Goal: Task Accomplishment & Management: Manage account settings

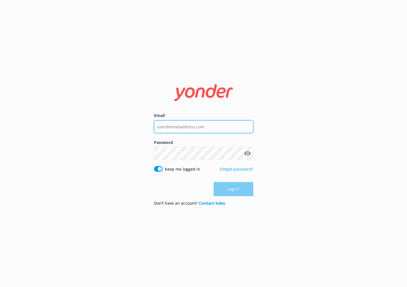
type input "[EMAIL_ADDRESS][DOMAIN_NAME]"
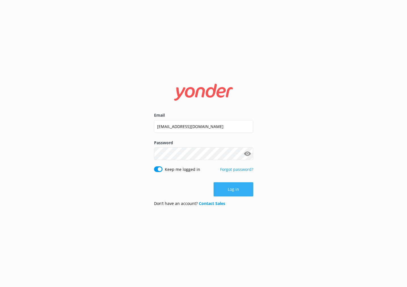
click at [242, 191] on button "Log in" at bounding box center [233, 189] width 40 height 14
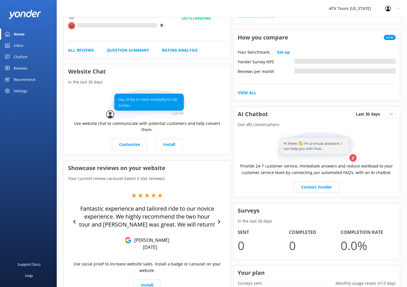
scroll to position [95, 0]
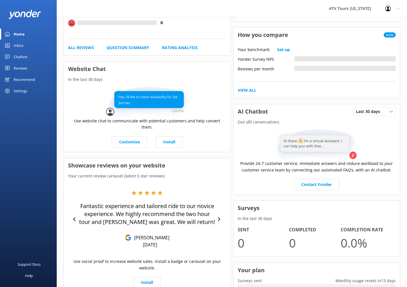
click at [32, 70] on link "Reviews" at bounding box center [28, 67] width 57 height 11
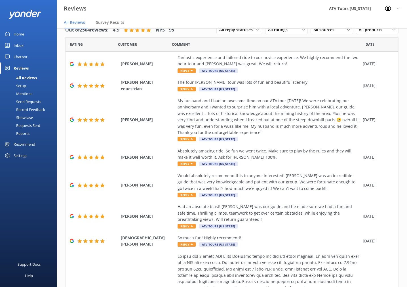
scroll to position [12, 0]
click at [37, 125] on div "Requests Sent" at bounding box center [21, 125] width 37 height 8
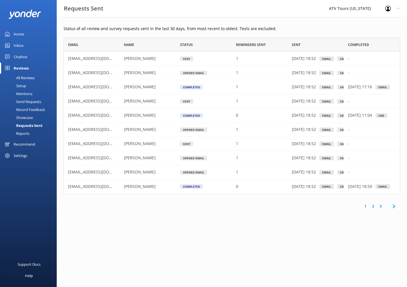
click at [18, 157] on div "Settings" at bounding box center [21, 155] width 14 height 11
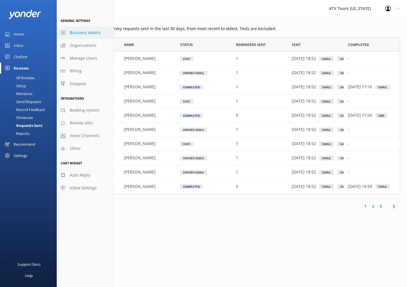
scroll to position [1, 0]
click at [81, 33] on span "Business details" at bounding box center [85, 32] width 31 height 6
select select "America/[GEOGRAPHIC_DATA]"
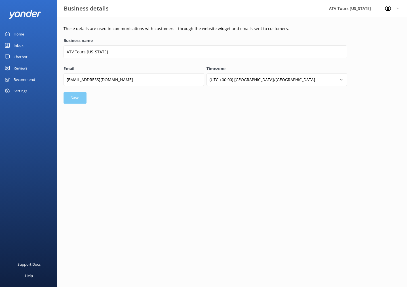
click at [18, 65] on div "Reviews" at bounding box center [21, 67] width 14 height 11
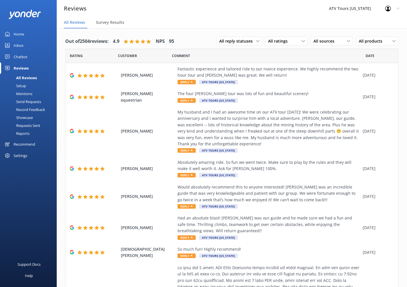
click at [21, 100] on div "Send Requests" at bounding box center [22, 102] width 38 height 8
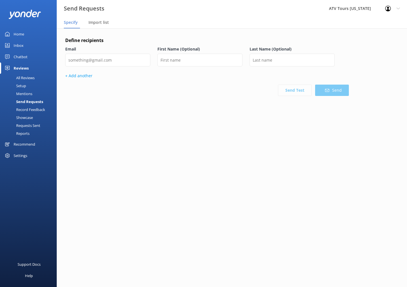
click at [21, 85] on div "Setup" at bounding box center [14, 86] width 23 height 8
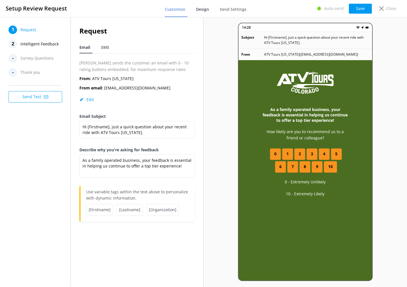
click at [202, 10] on span "Design" at bounding box center [202, 10] width 13 height 6
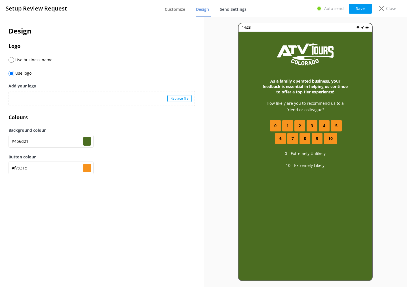
click at [233, 10] on span "Send Settings" at bounding box center [233, 10] width 27 height 6
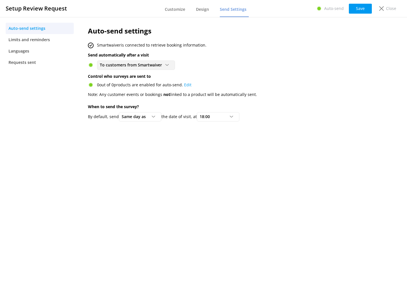
click at [164, 65] on span "To customers from Smartwaiver" at bounding box center [132, 65] width 65 height 6
click at [33, 40] on span "Limits and reminders" at bounding box center [29, 40] width 41 height 6
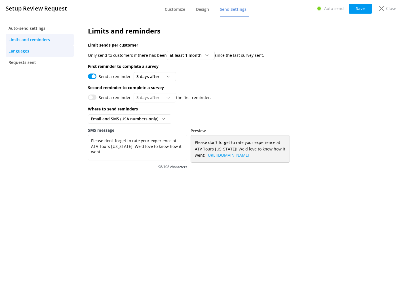
click at [16, 51] on span "Languages" at bounding box center [19, 51] width 21 height 6
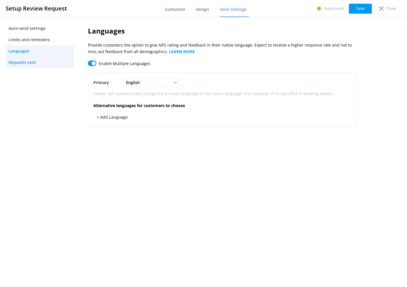
click at [12, 61] on span "Requests sent" at bounding box center [23, 62] width 28 height 6
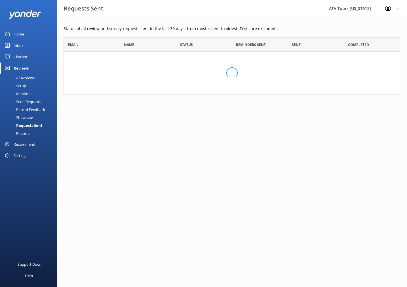
scroll to position [156, 337]
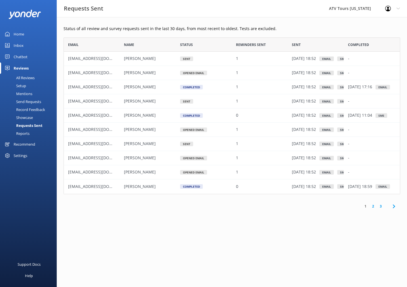
click at [350, 58] on div "-" at bounding box center [372, 59] width 56 height 14
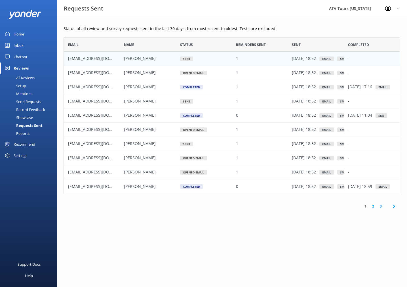
click at [311, 59] on p "[DATE] 18:52" at bounding box center [304, 59] width 24 height 6
click at [327, 58] on div "Email" at bounding box center [326, 58] width 14 height 5
click at [21, 86] on div "Setup" at bounding box center [14, 86] width 23 height 8
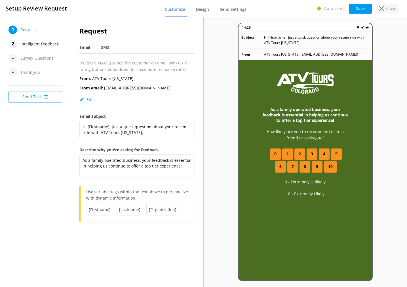
click at [384, 7] on div "Close" at bounding box center [386, 9] width 23 height 10
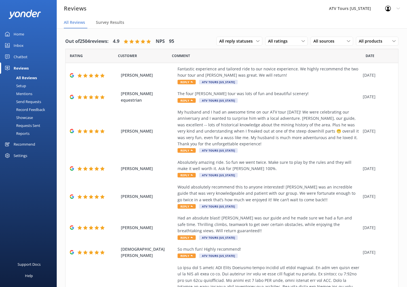
click at [21, 155] on div "Settings" at bounding box center [21, 155] width 14 height 11
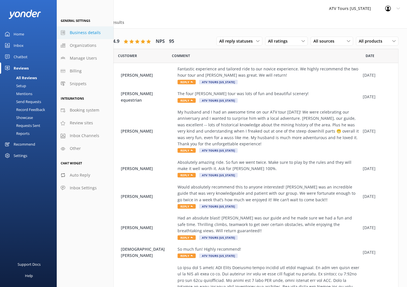
click at [86, 32] on span "Business details" at bounding box center [85, 32] width 31 height 6
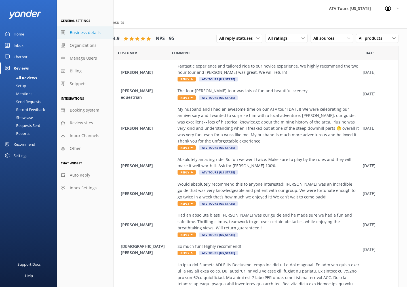
select select "America/[GEOGRAPHIC_DATA]"
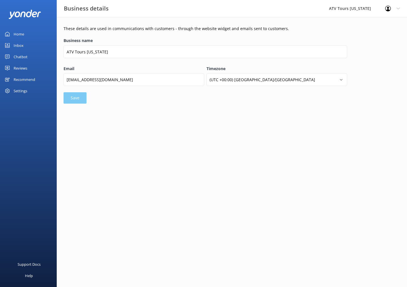
scroll to position [9, 0]
click at [15, 81] on div "Recommend" at bounding box center [25, 79] width 22 height 11
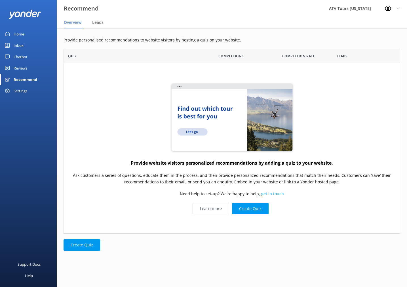
click at [397, 9] on icon at bounding box center [397, 8] width 3 height 3
click at [382, 24] on link "Profile Settings" at bounding box center [378, 24] width 57 height 14
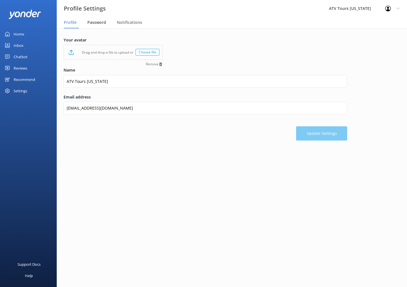
click at [98, 20] on span "Password" at bounding box center [96, 23] width 19 height 6
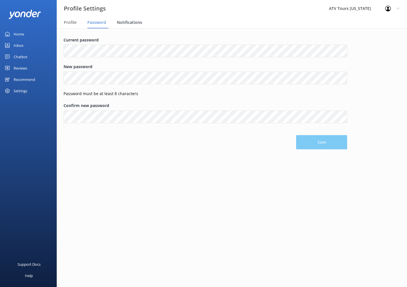
click at [117, 22] on span "Notifications" at bounding box center [129, 23] width 25 height 6
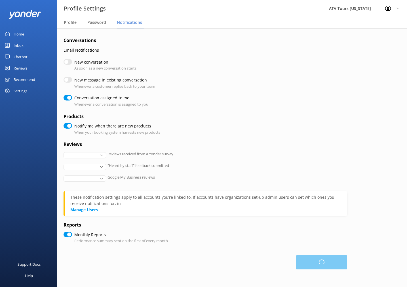
checkbox input "true"
